Goal: Navigation & Orientation: Find specific page/section

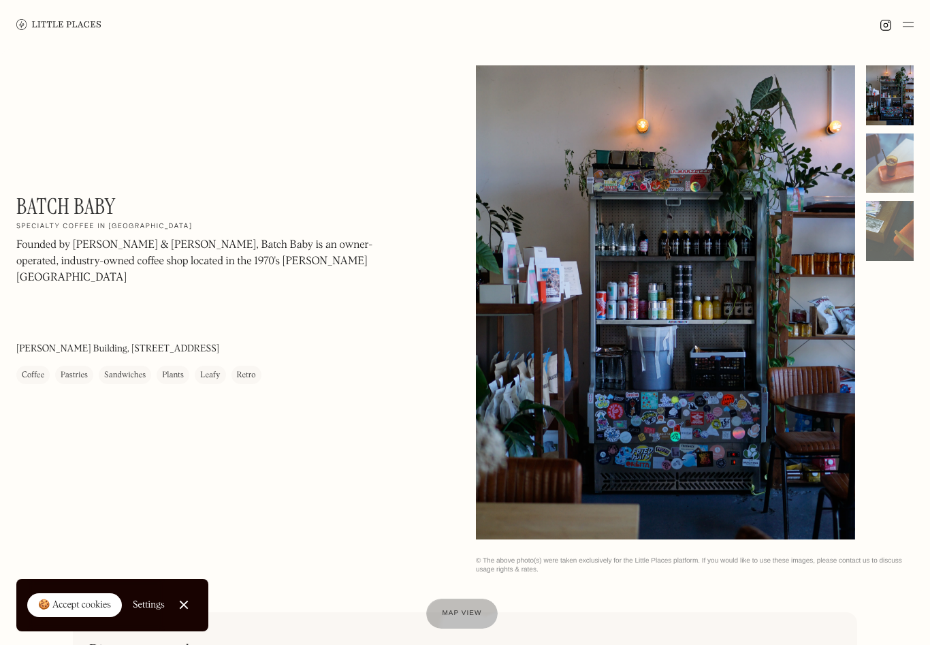
click at [906, 29] on img at bounding box center [908, 24] width 11 height 16
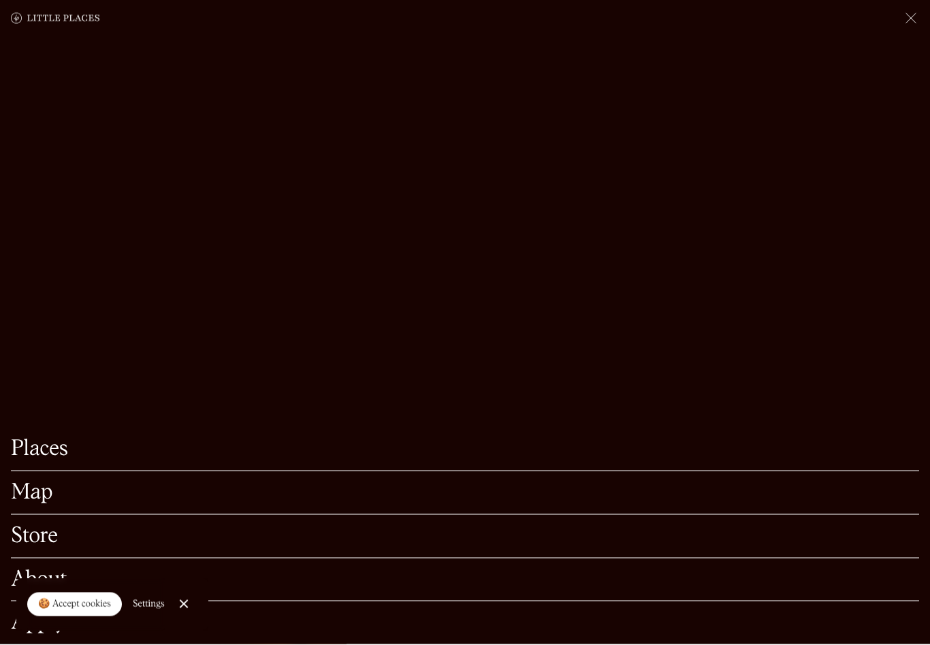
scroll to position [459, 0]
click at [89, 612] on div "🍪 Accept cookies" at bounding box center [74, 606] width 73 height 14
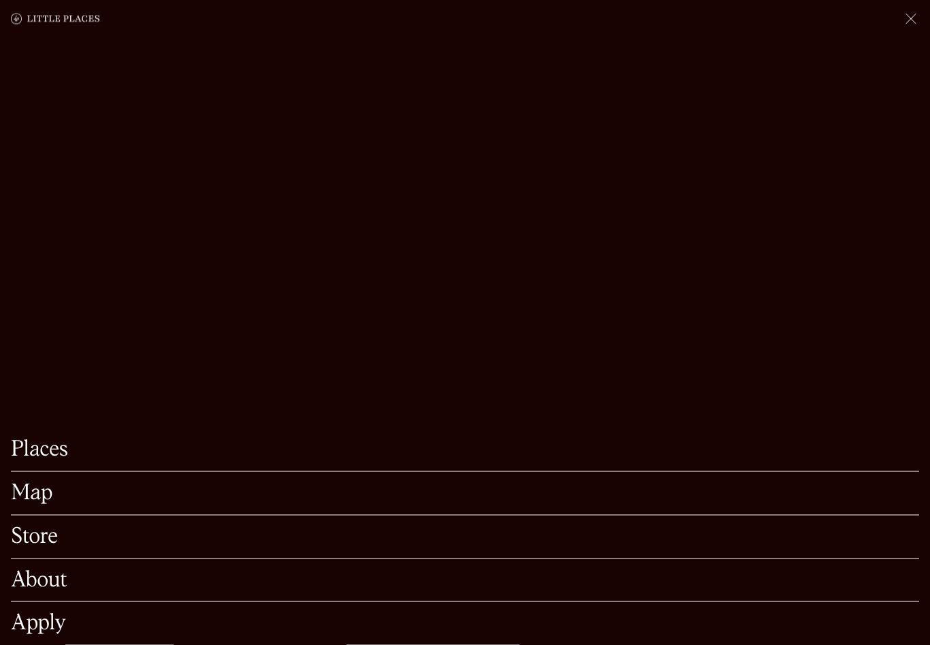
click at [46, 634] on link "Apply" at bounding box center [465, 623] width 908 height 21
click at [908, 16] on img at bounding box center [911, 19] width 16 height 16
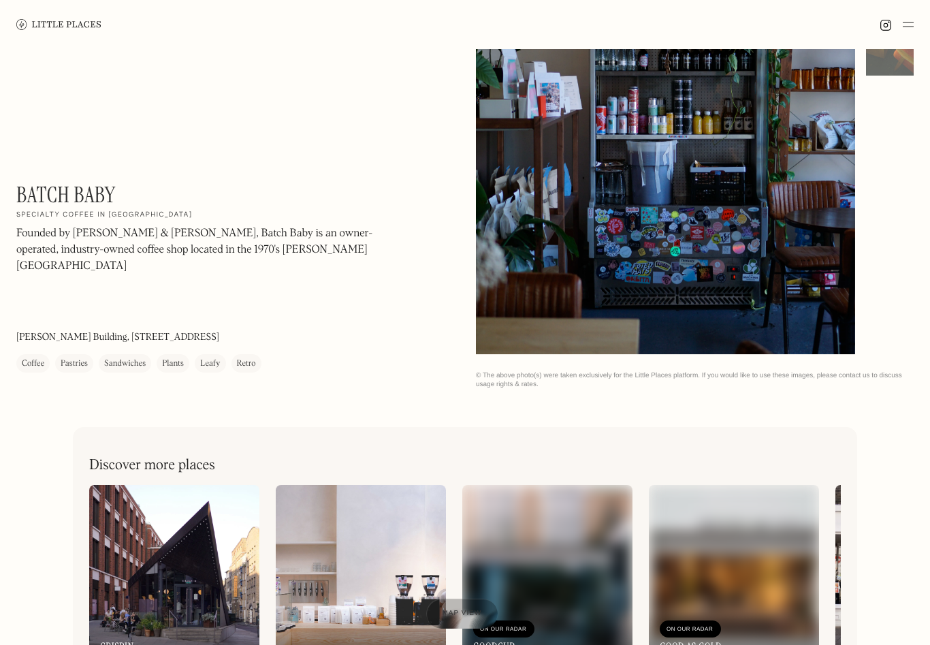
scroll to position [0, 0]
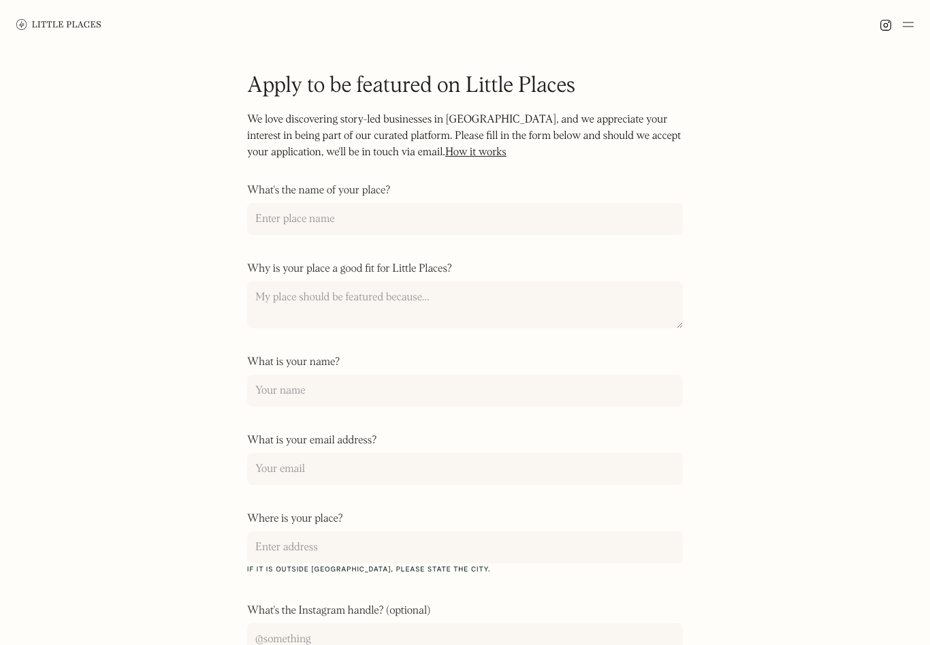
scroll to position [470, 0]
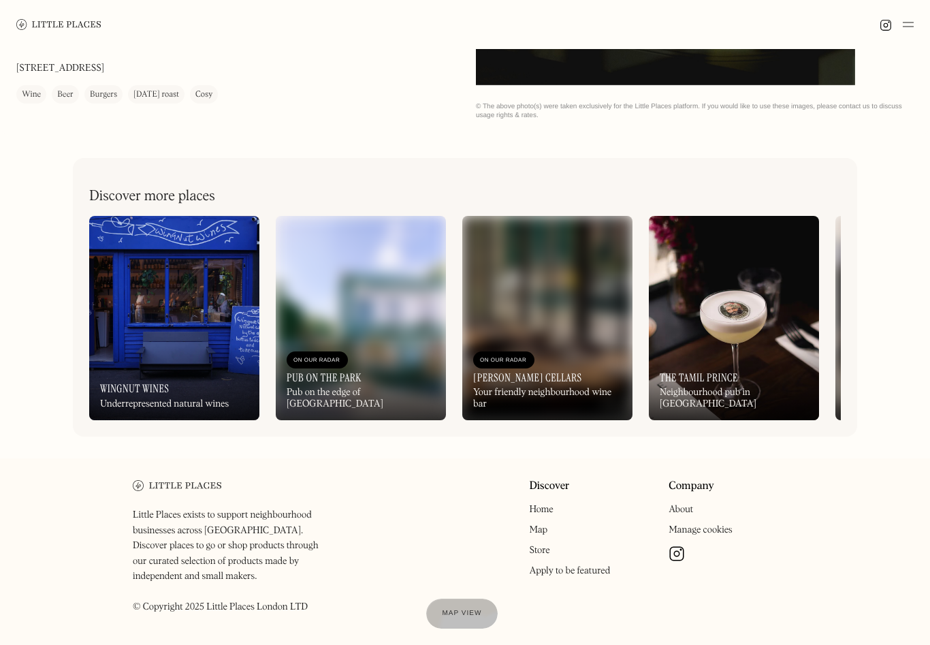
scroll to position [459, 0]
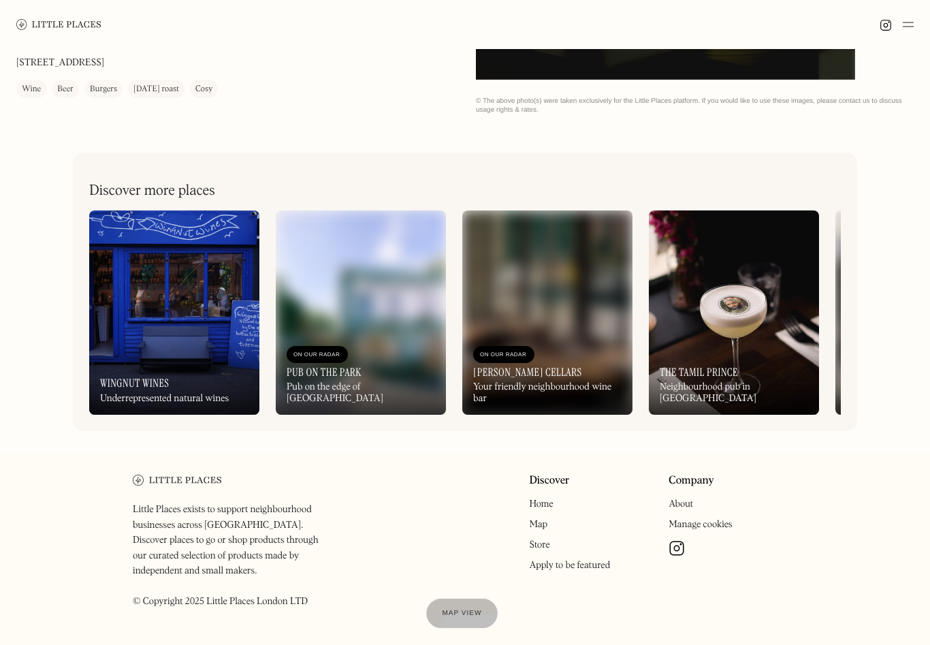
click at [678, 503] on link "About" at bounding box center [681, 505] width 25 height 10
